Goal: Task Accomplishment & Management: Use online tool/utility

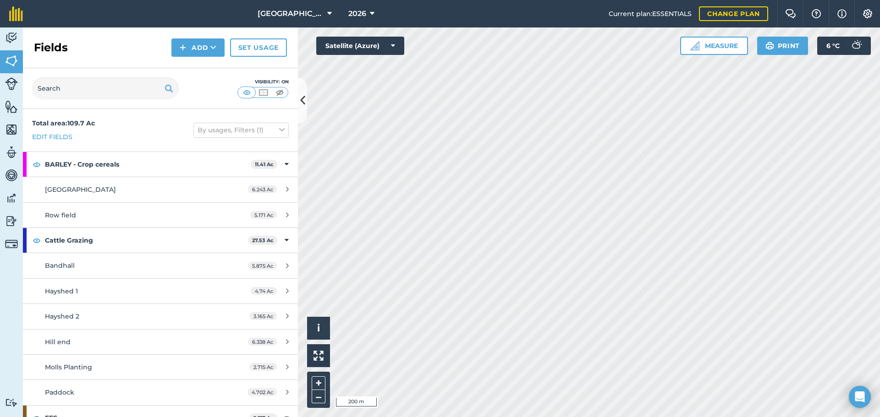
scroll to position [92, 0]
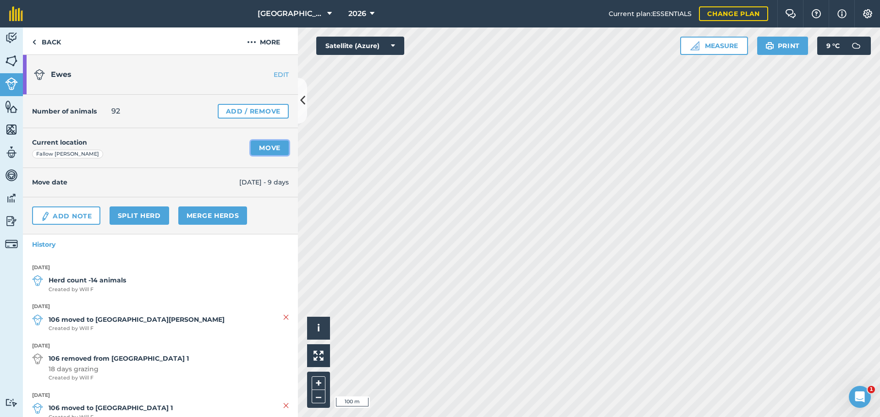
click at [264, 149] on link "Move" at bounding box center [270, 148] width 38 height 15
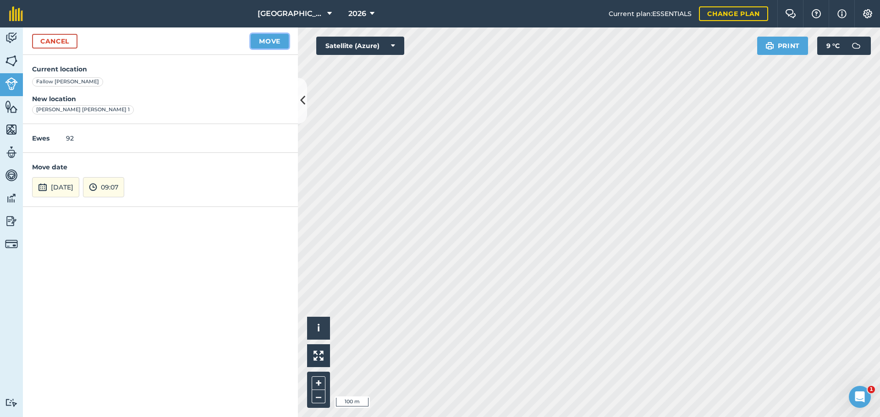
click at [265, 42] on button "Move" at bounding box center [270, 41] width 38 height 15
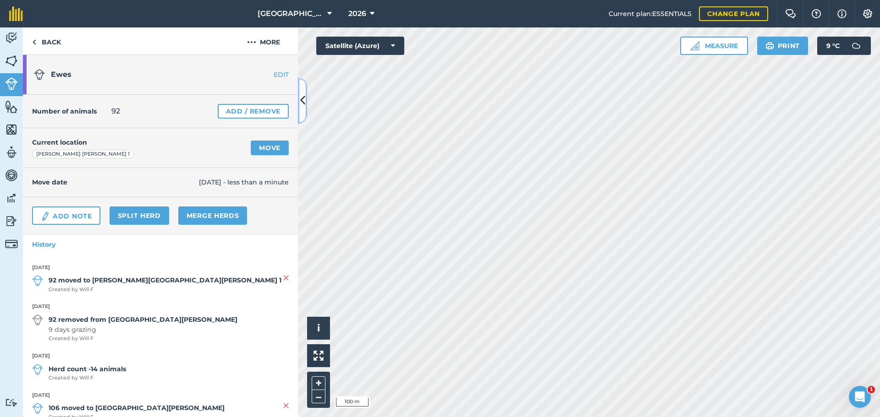
click at [305, 111] on button at bounding box center [302, 101] width 9 height 46
